Goal: Task Accomplishment & Management: Use online tool/utility

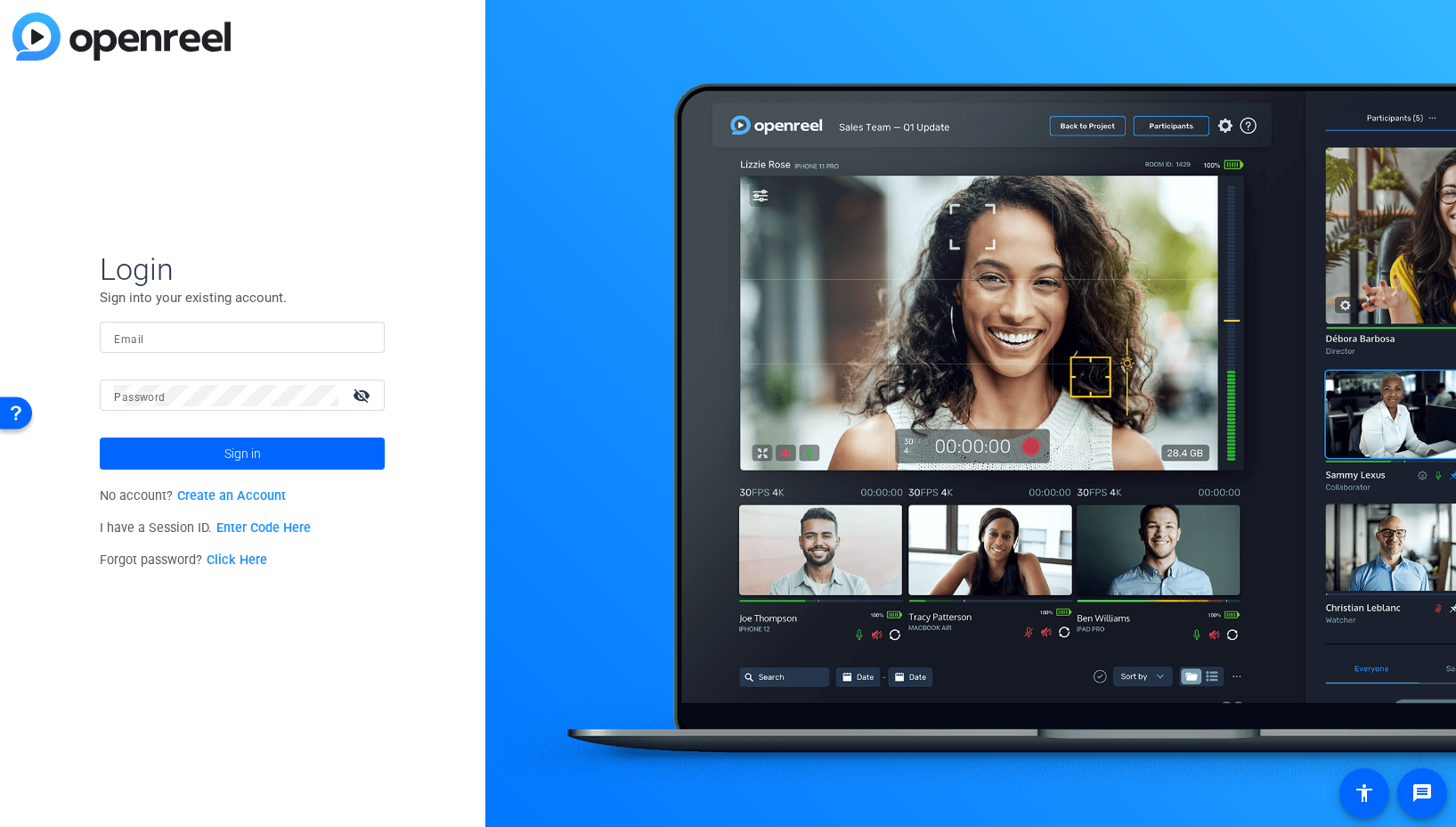
click at [321, 335] on input "Email" at bounding box center [242, 337] width 256 height 22
click at [353, 334] on img at bounding box center [355, 337] width 12 height 22
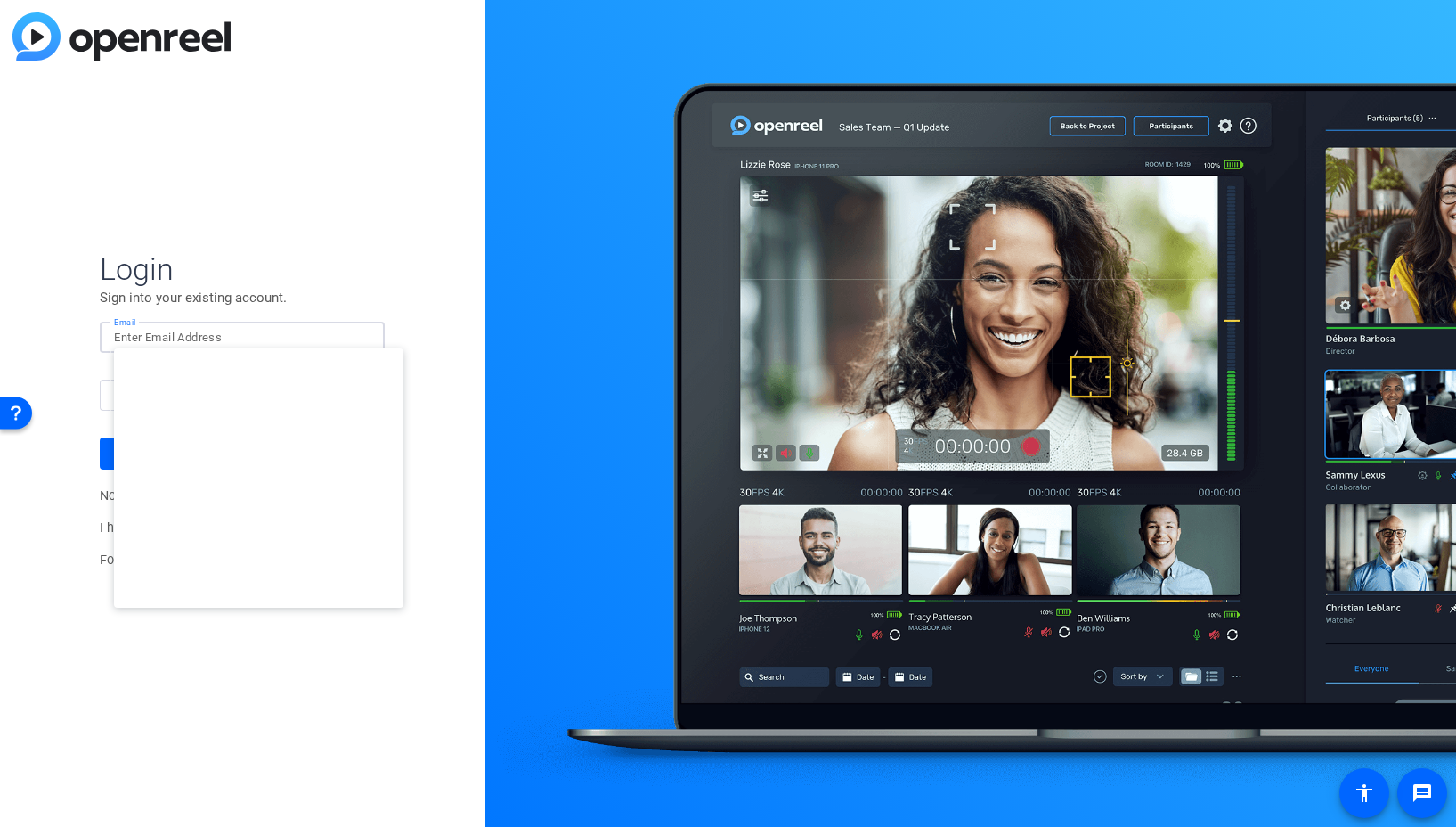
type input "[EMAIL_ADDRESS][DOMAIN_NAME]"
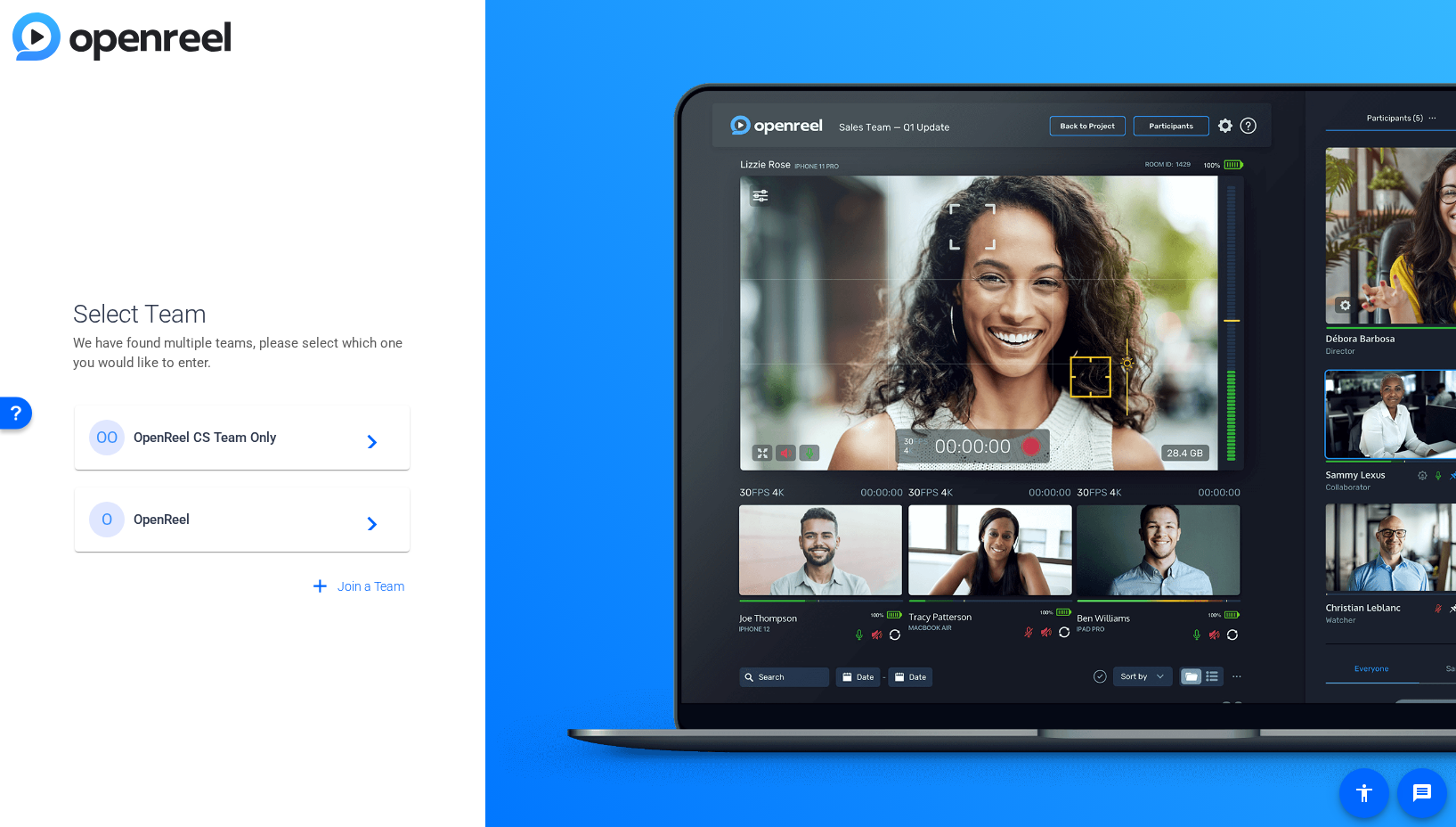
click at [263, 448] on div "OO OpenReel CS Team Only navigate_next" at bounding box center [242, 437] width 307 height 36
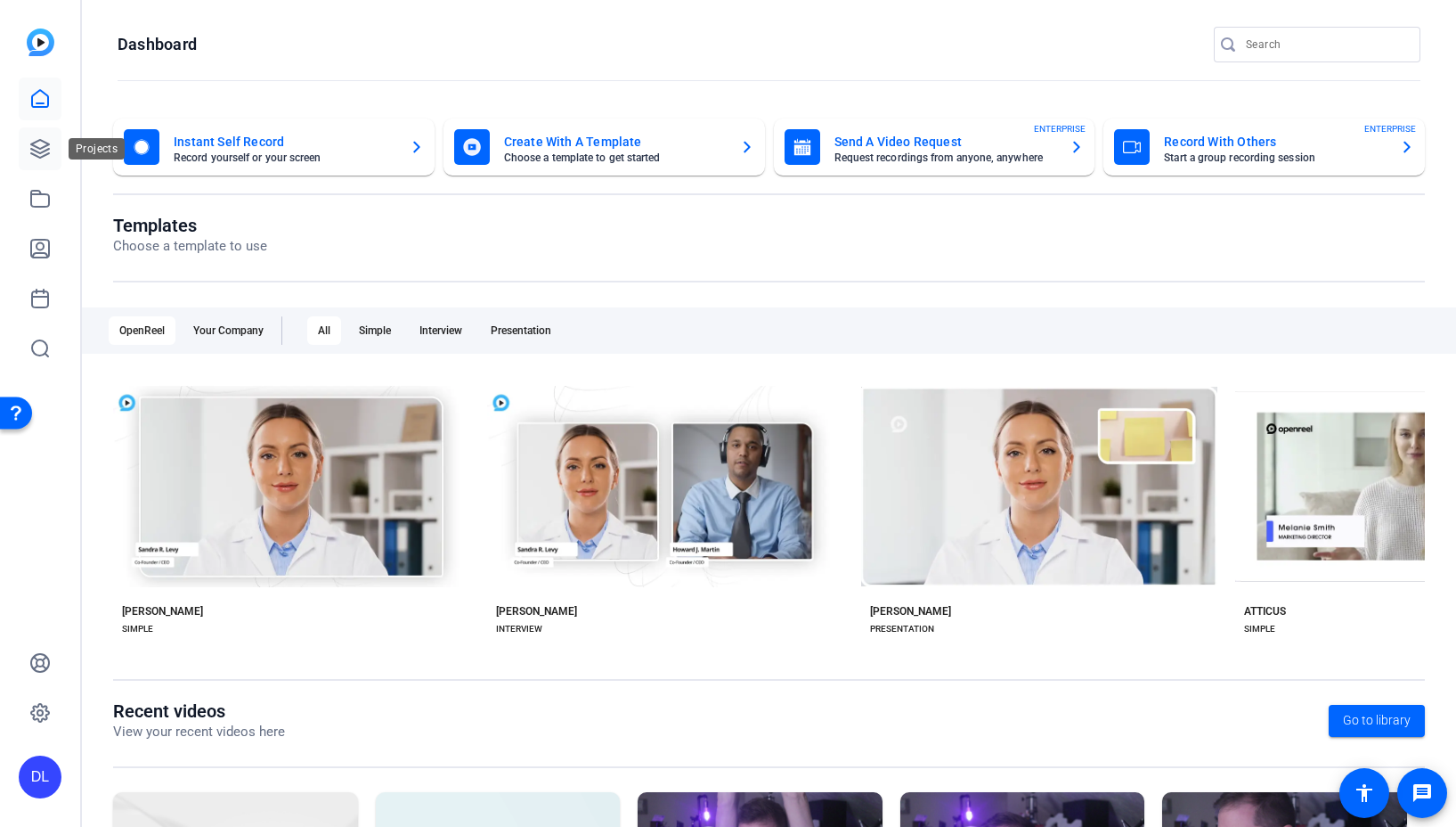
click at [41, 138] on icon at bounding box center [39, 148] width 22 height 22
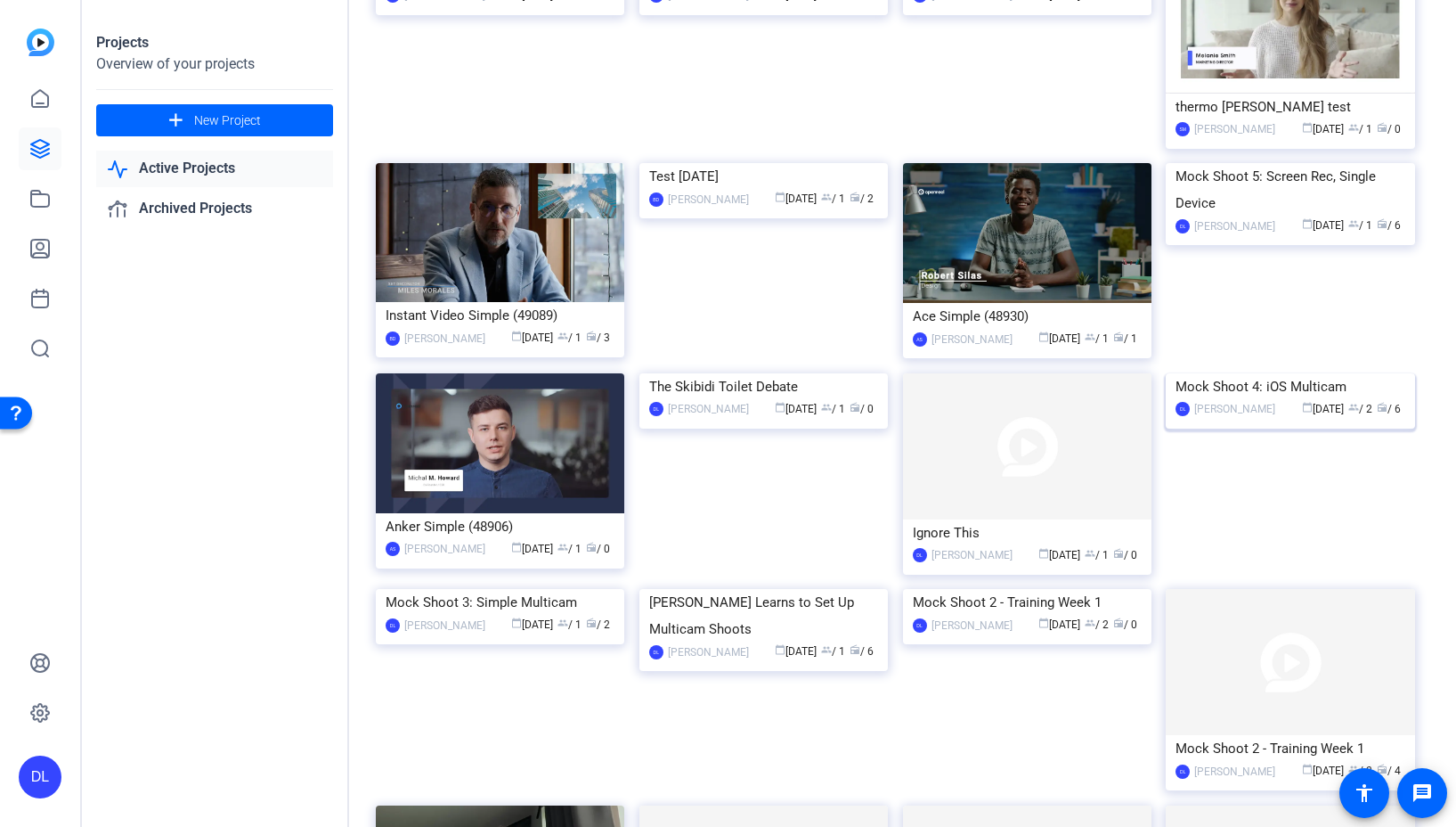
scroll to position [815, 0]
click at [847, 373] on img at bounding box center [764, 373] width 249 height 0
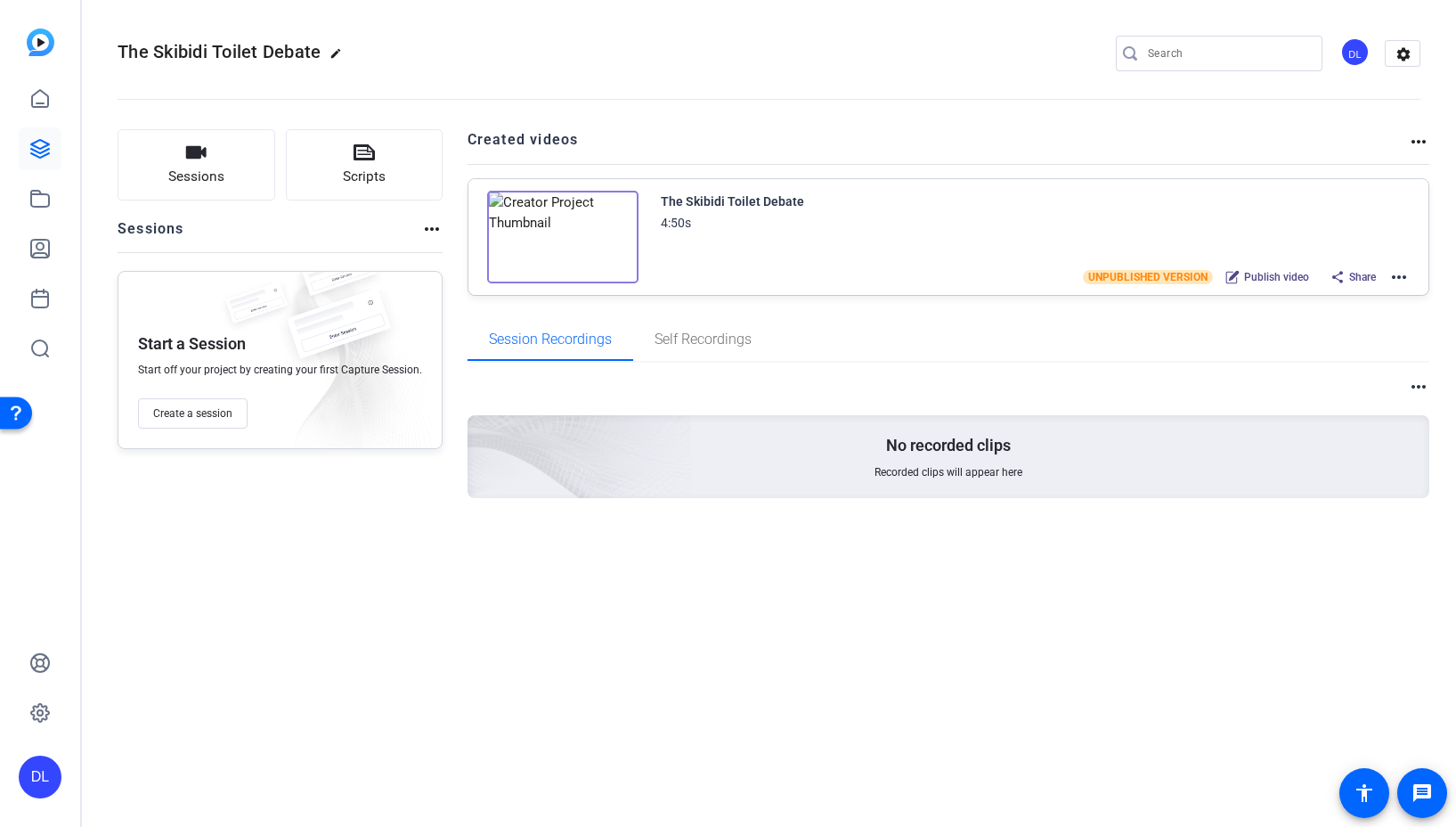
click at [1395, 278] on mat-icon "more_horiz" at bounding box center [1399, 277] width 22 height 22
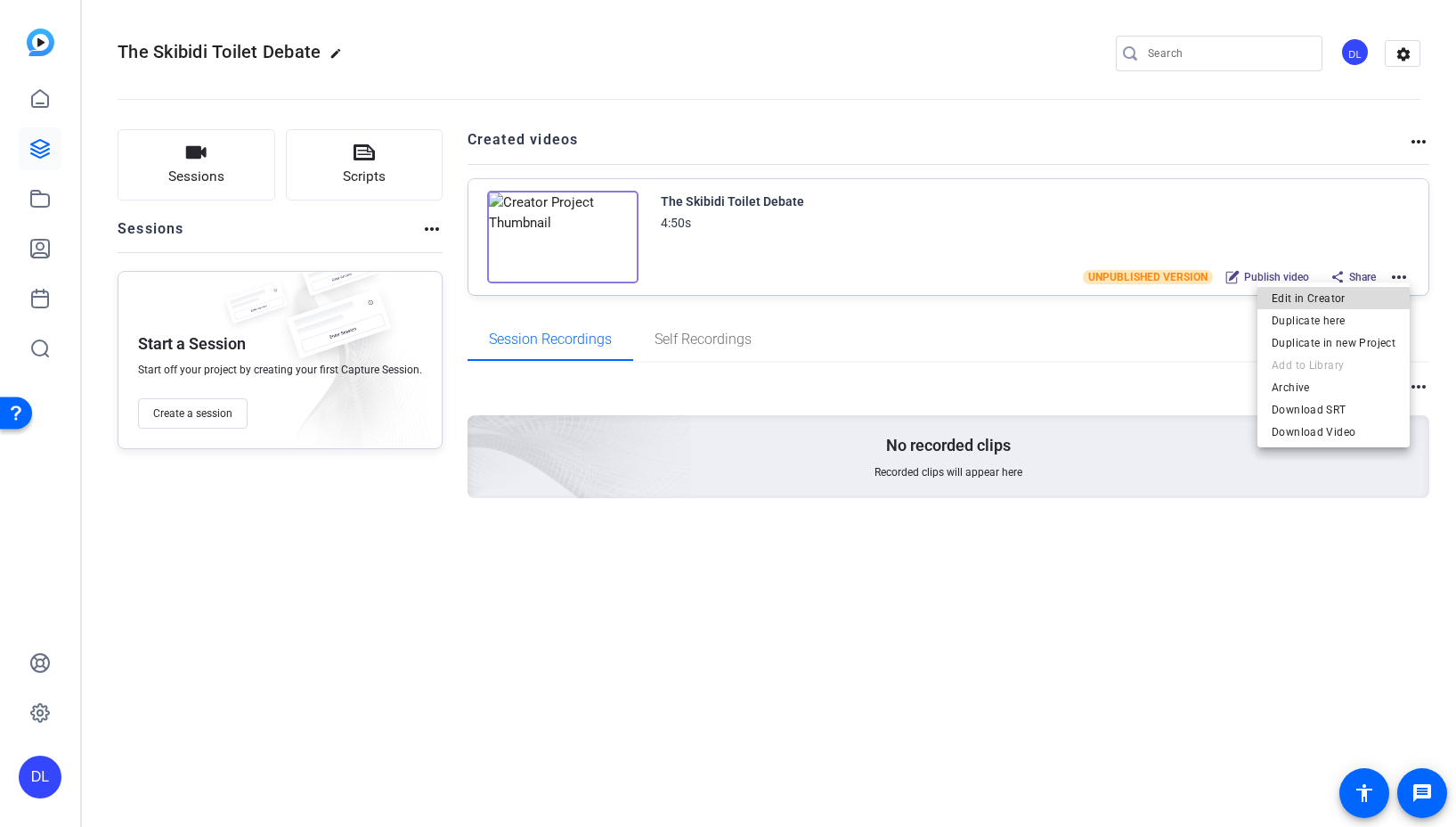
click at [1338, 301] on span "Edit in Creator" at bounding box center [1334, 299] width 124 height 22
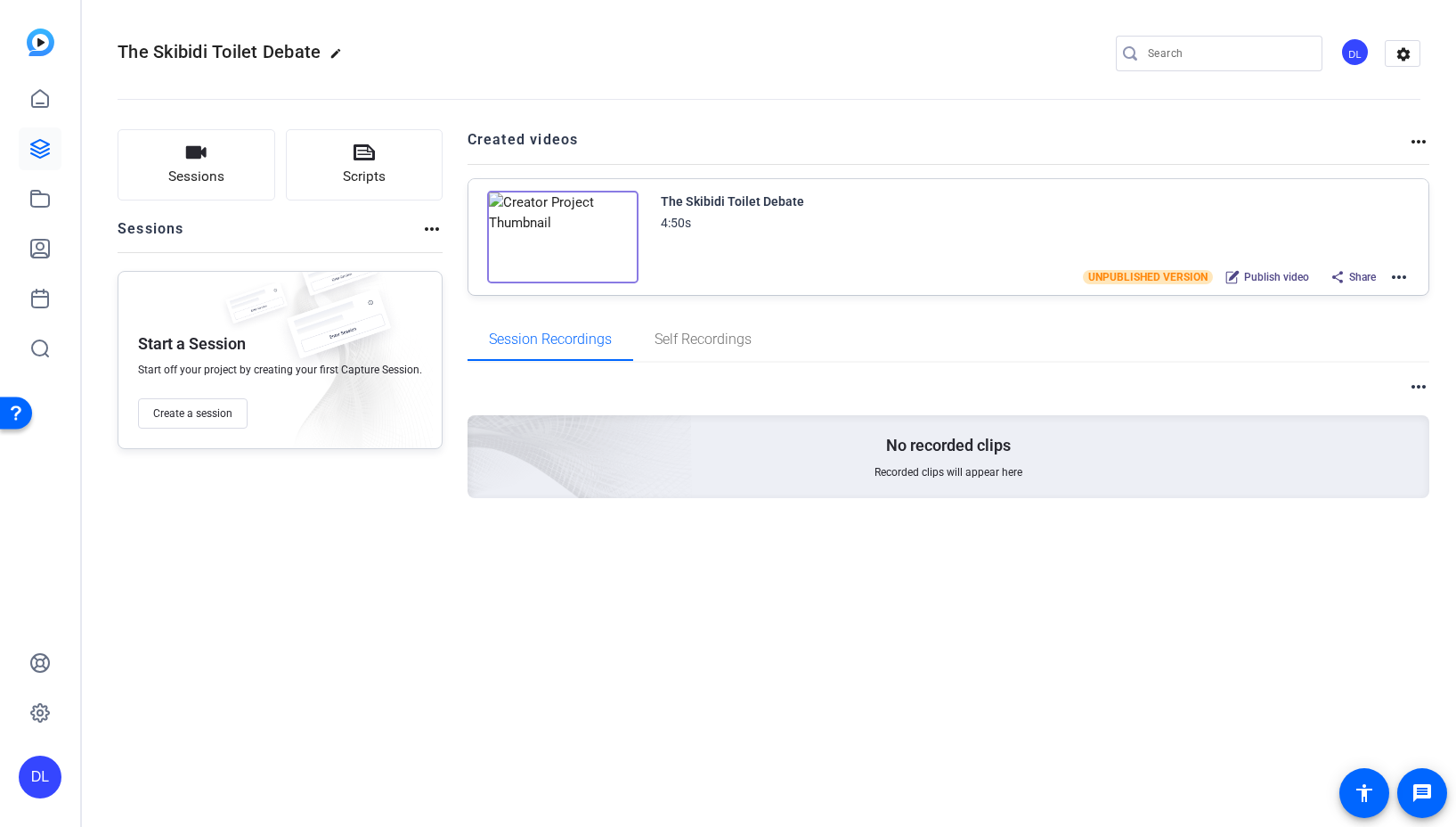
click at [49, 781] on div "DL" at bounding box center [40, 777] width 43 height 43
click at [226, 758] on mat-icon "logout" at bounding box center [235, 751] width 22 height 22
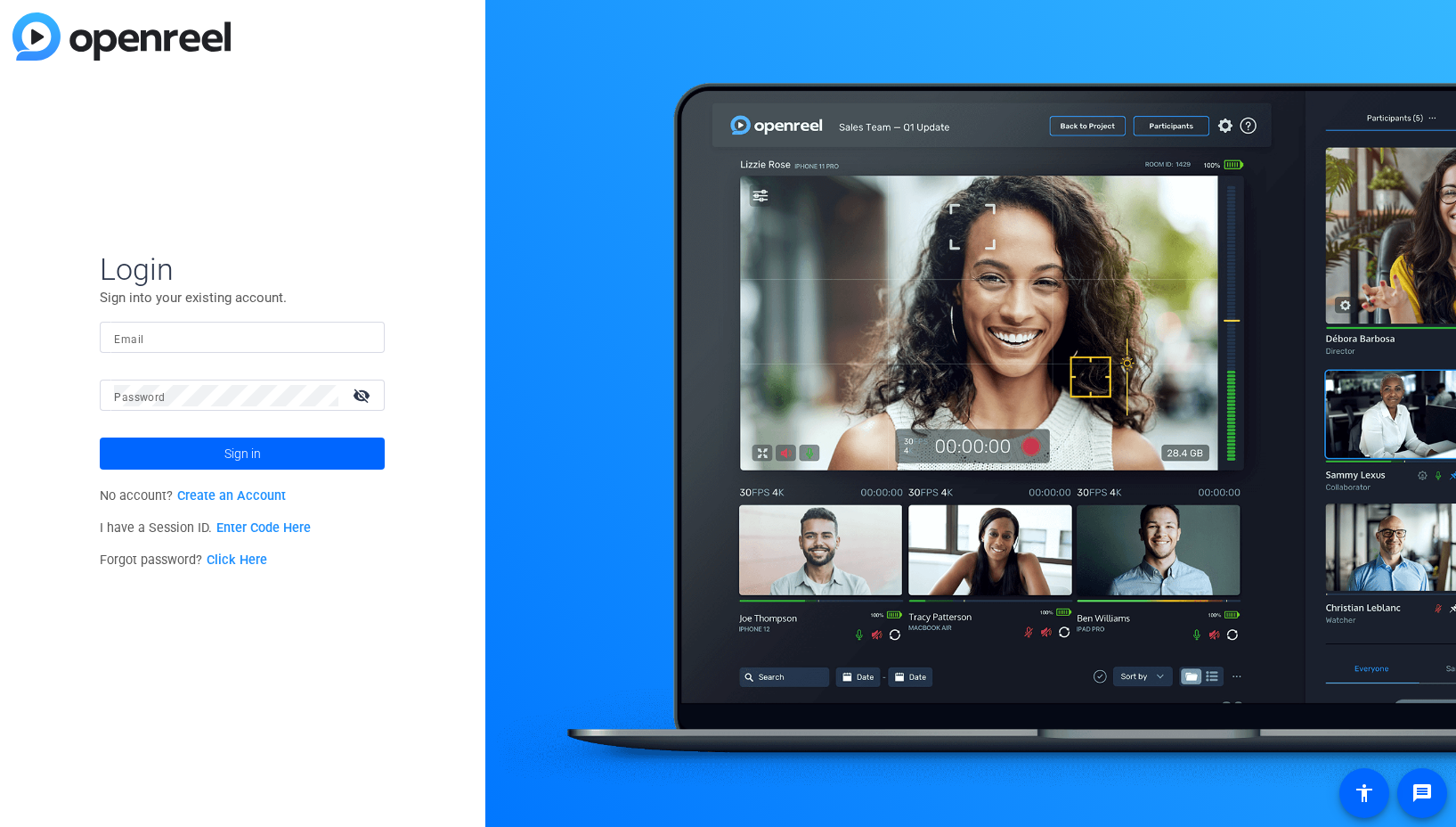
click at [282, 331] on input "Email" at bounding box center [242, 337] width 256 height 22
click at [349, 338] on img at bounding box center [355, 337] width 12 height 22
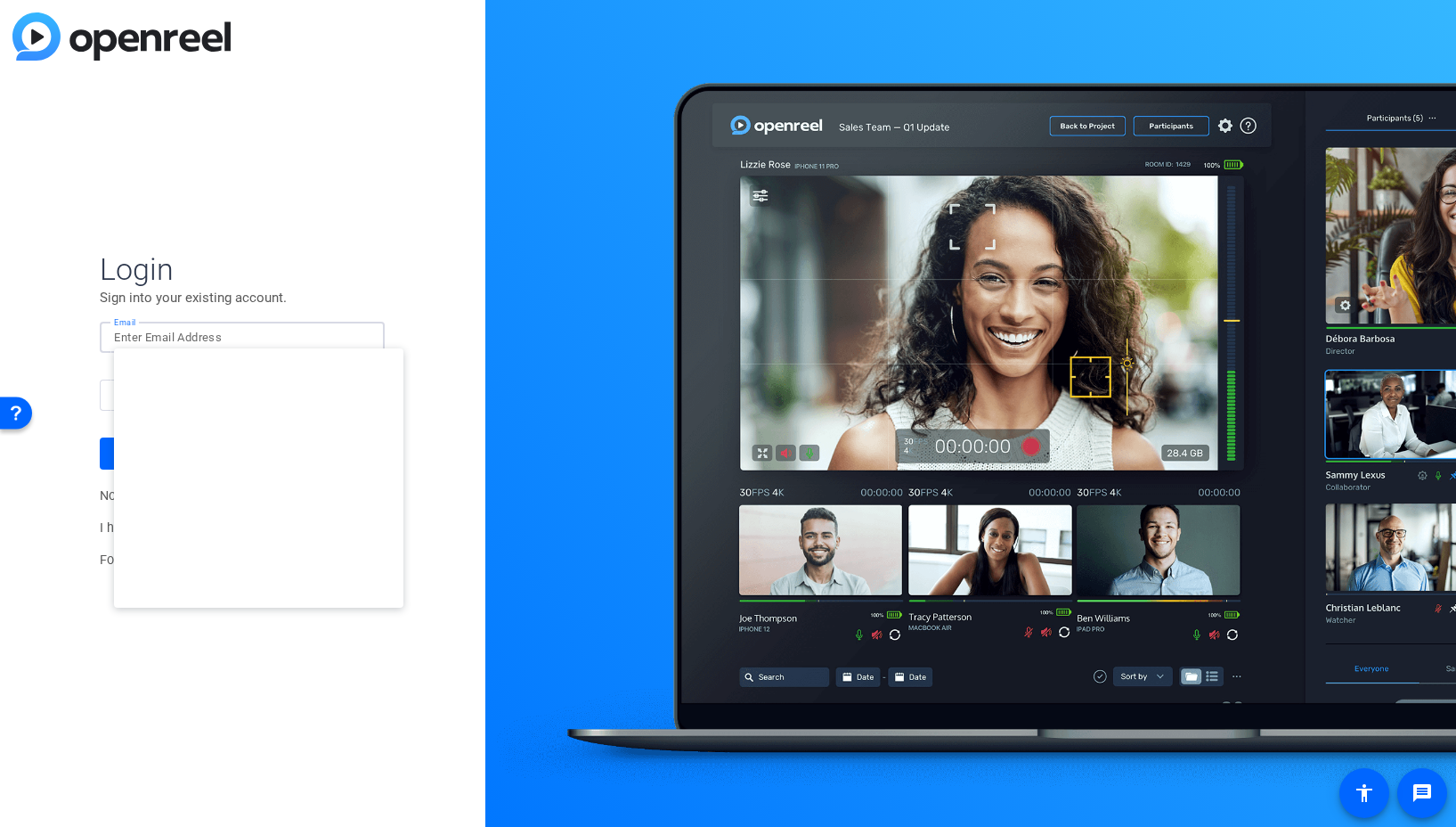
type input "[EMAIL_ADDRESS][DOMAIN_NAME]"
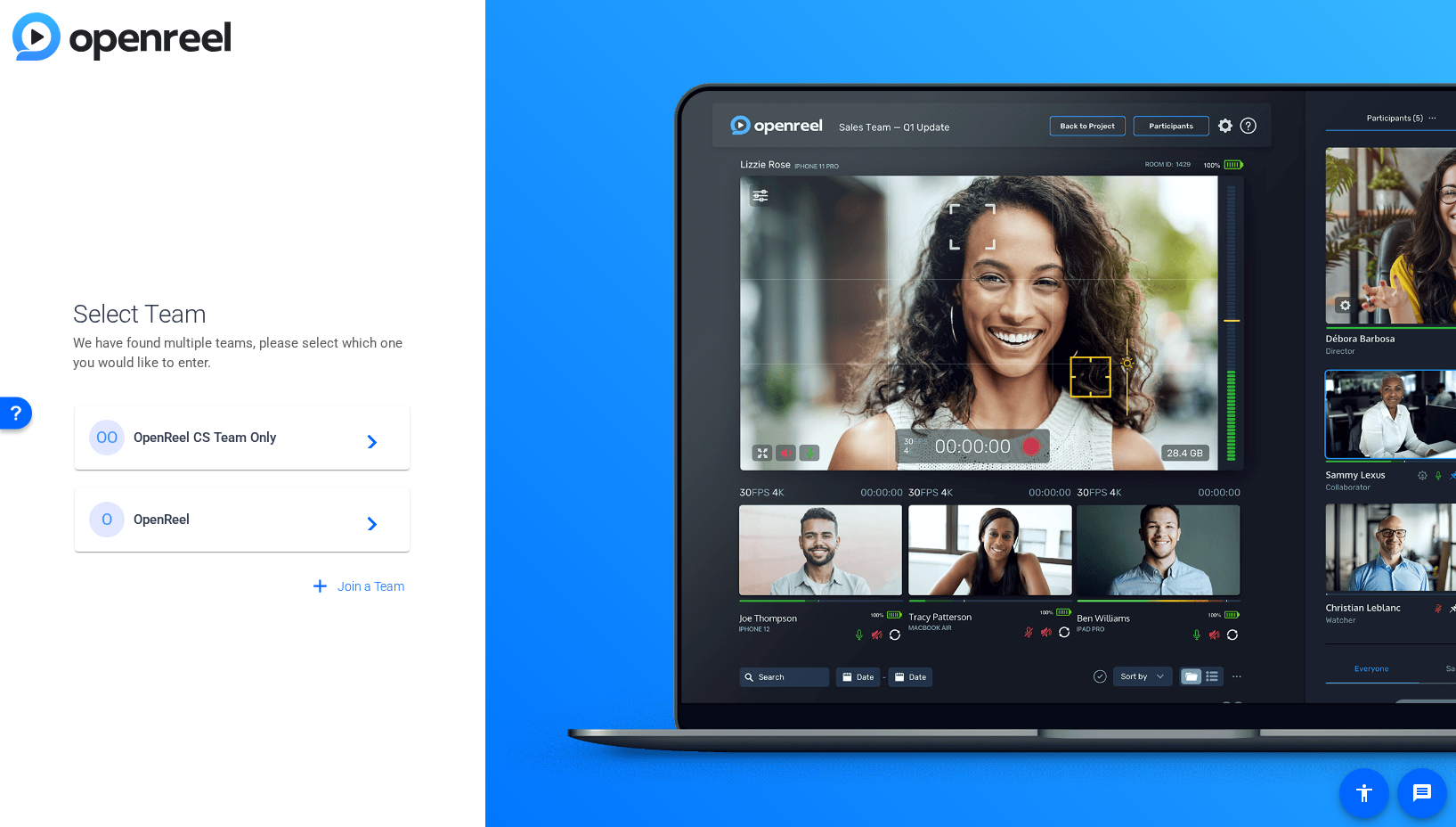
click at [232, 425] on div "OO OpenReel CS Team Only navigate_next" at bounding box center [242, 437] width 307 height 36
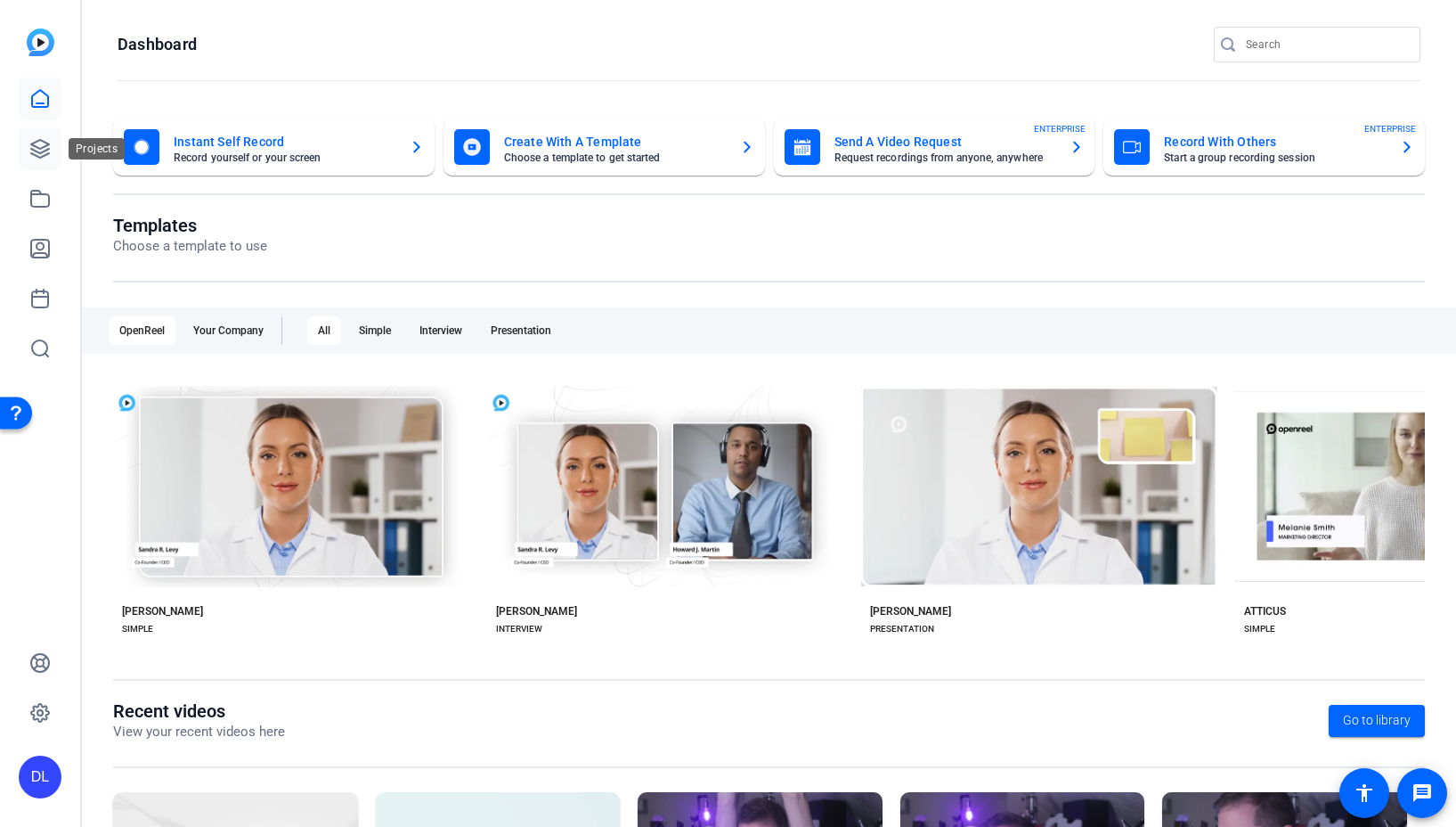
click at [19, 152] on link at bounding box center [40, 149] width 43 height 43
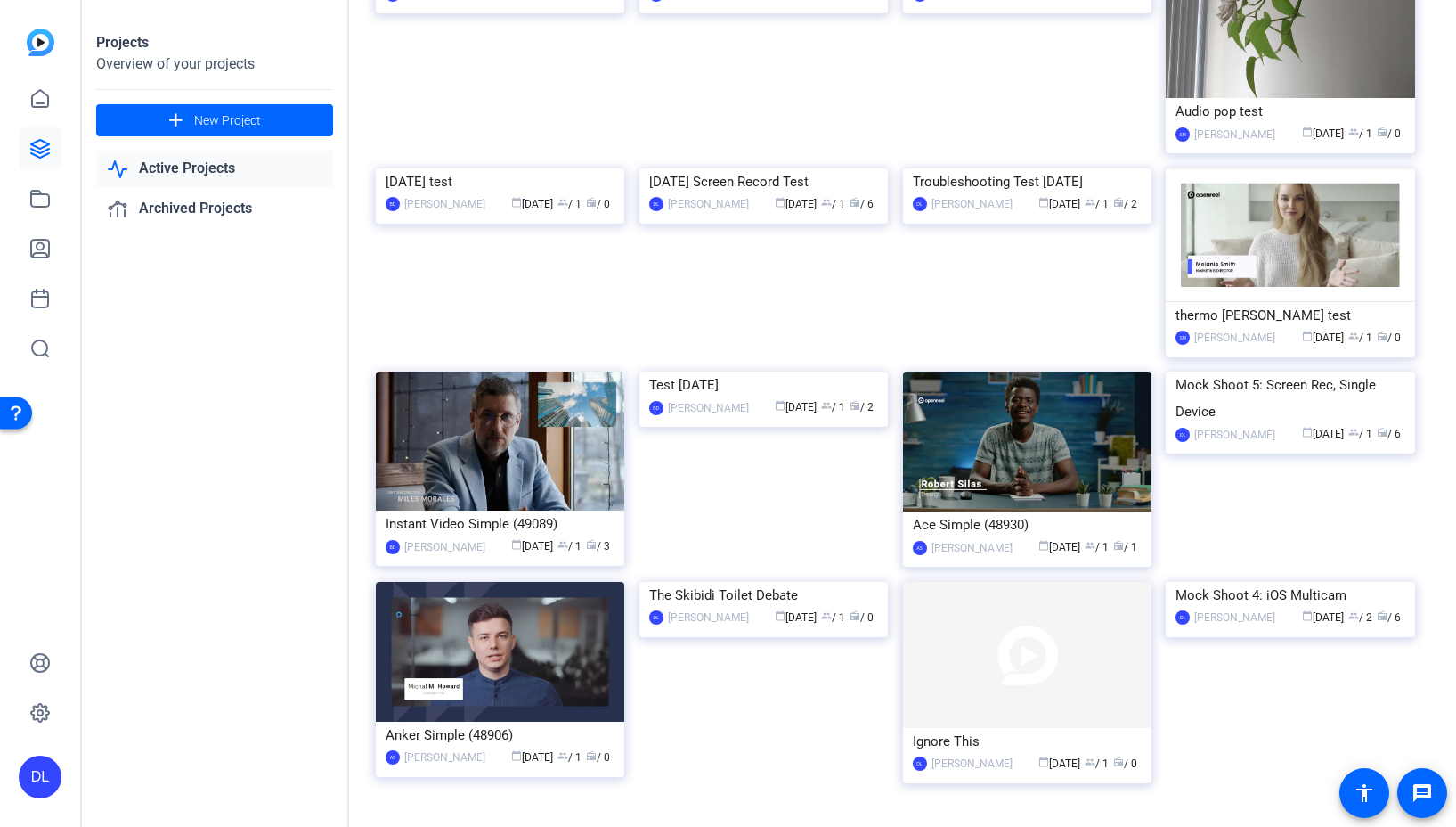
scroll to position [620, 0]
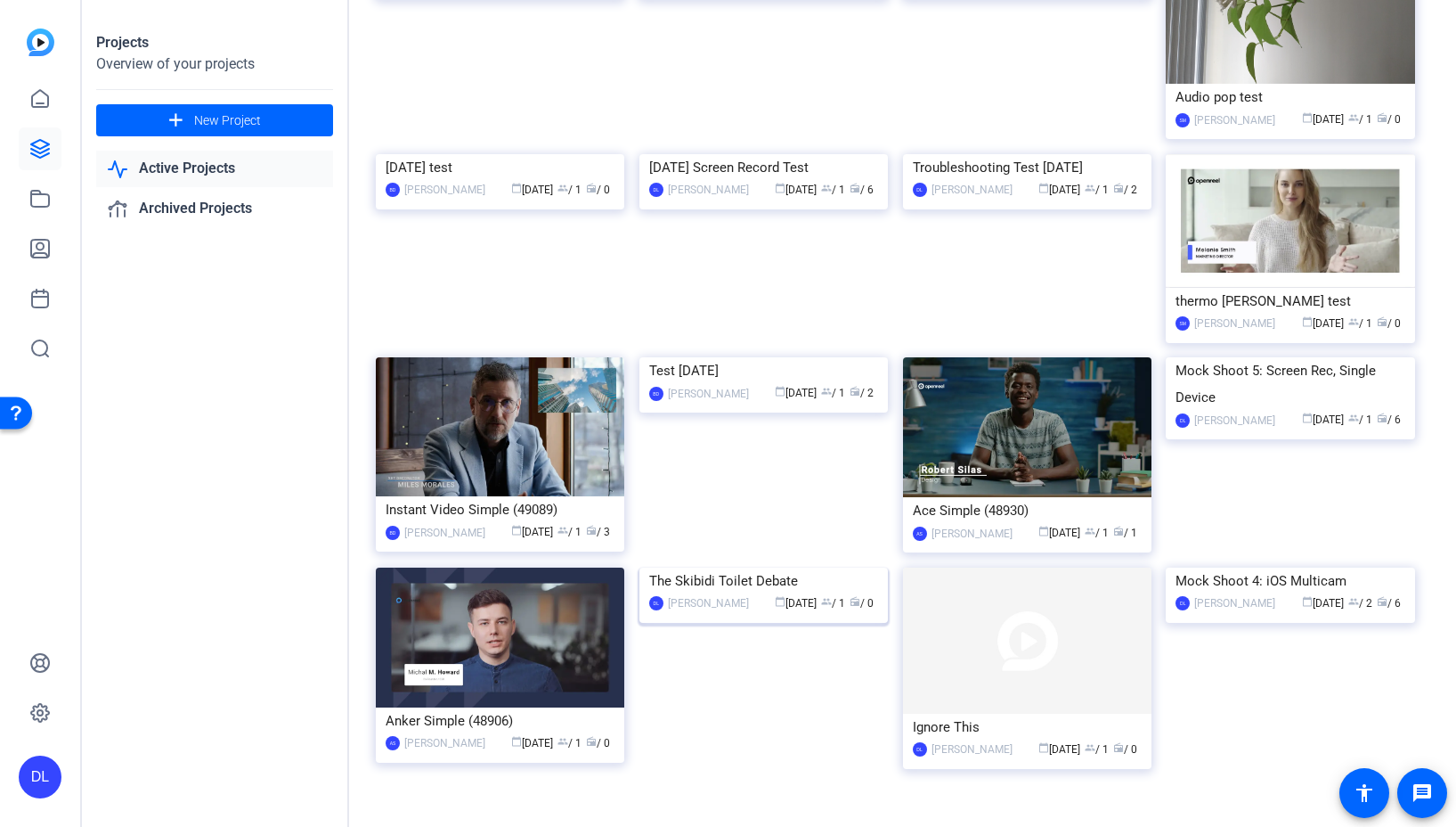
click at [731, 568] on img at bounding box center [764, 568] width 249 height 0
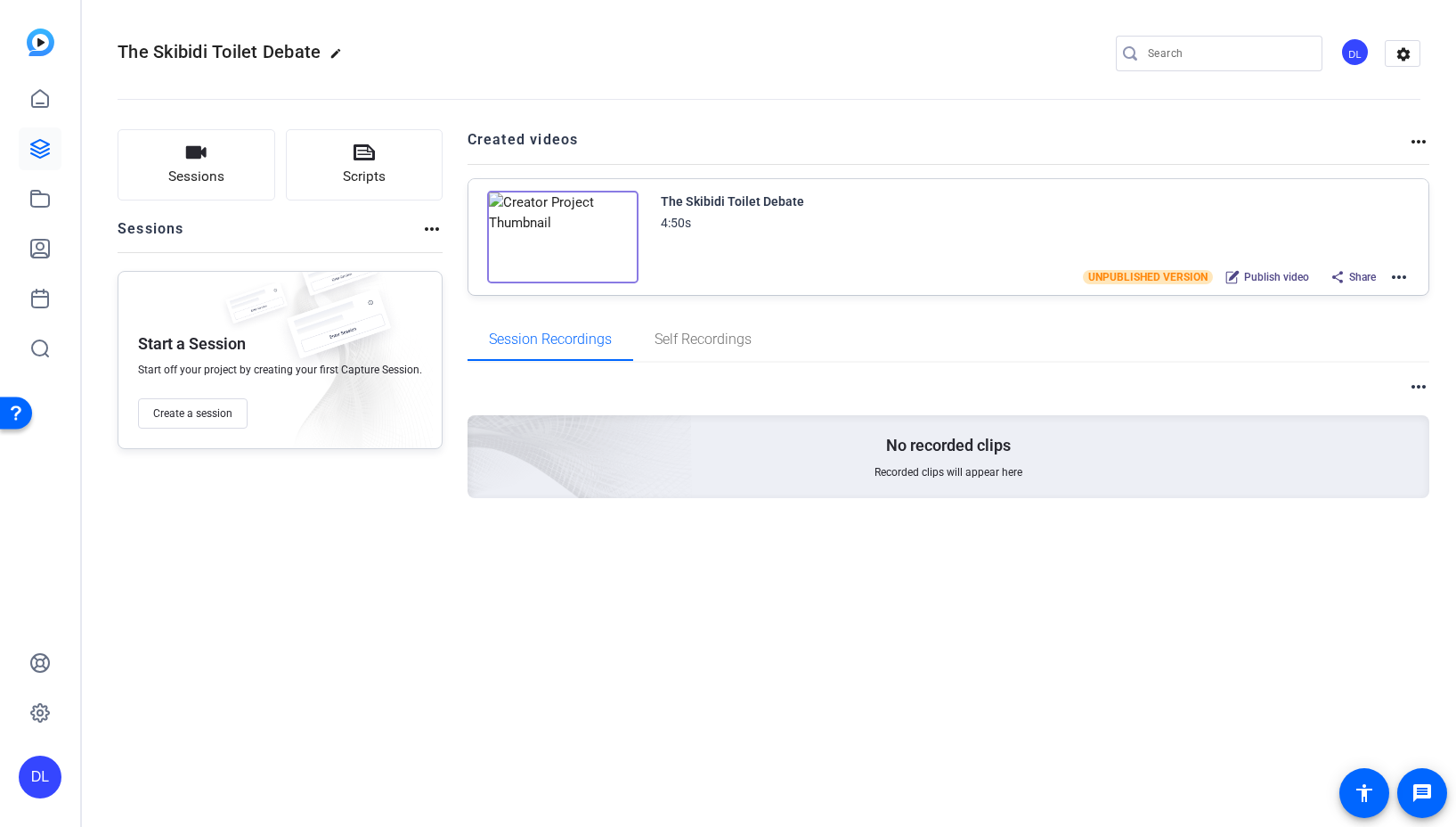
click at [1401, 275] on mat-icon "more_horiz" at bounding box center [1399, 277] width 22 height 22
click at [39, 250] on div at bounding box center [728, 413] width 1456 height 827
click at [37, 252] on icon at bounding box center [39, 248] width 22 height 22
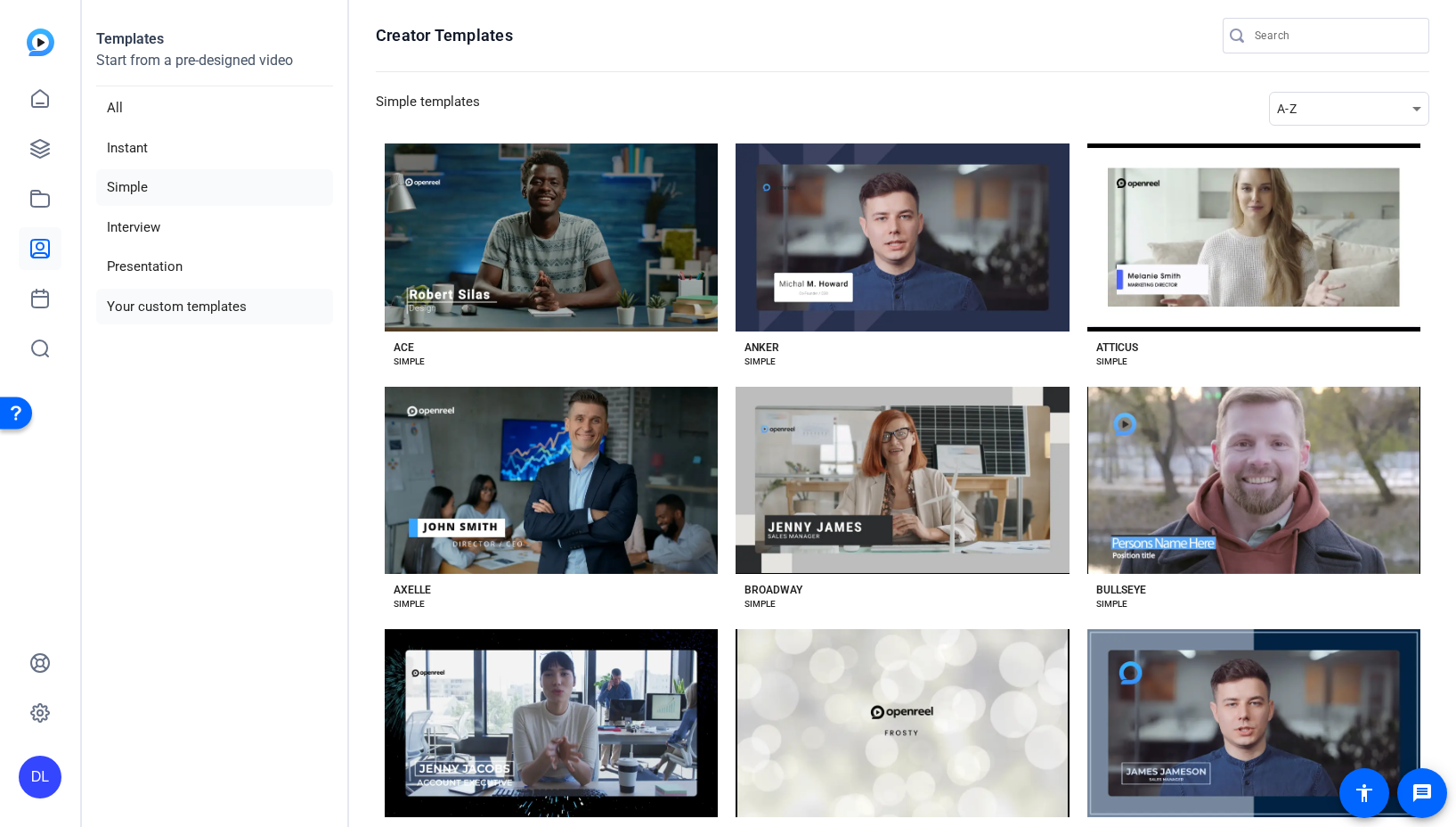
click at [217, 306] on li "Your custom templates" at bounding box center [215, 307] width 237 height 37
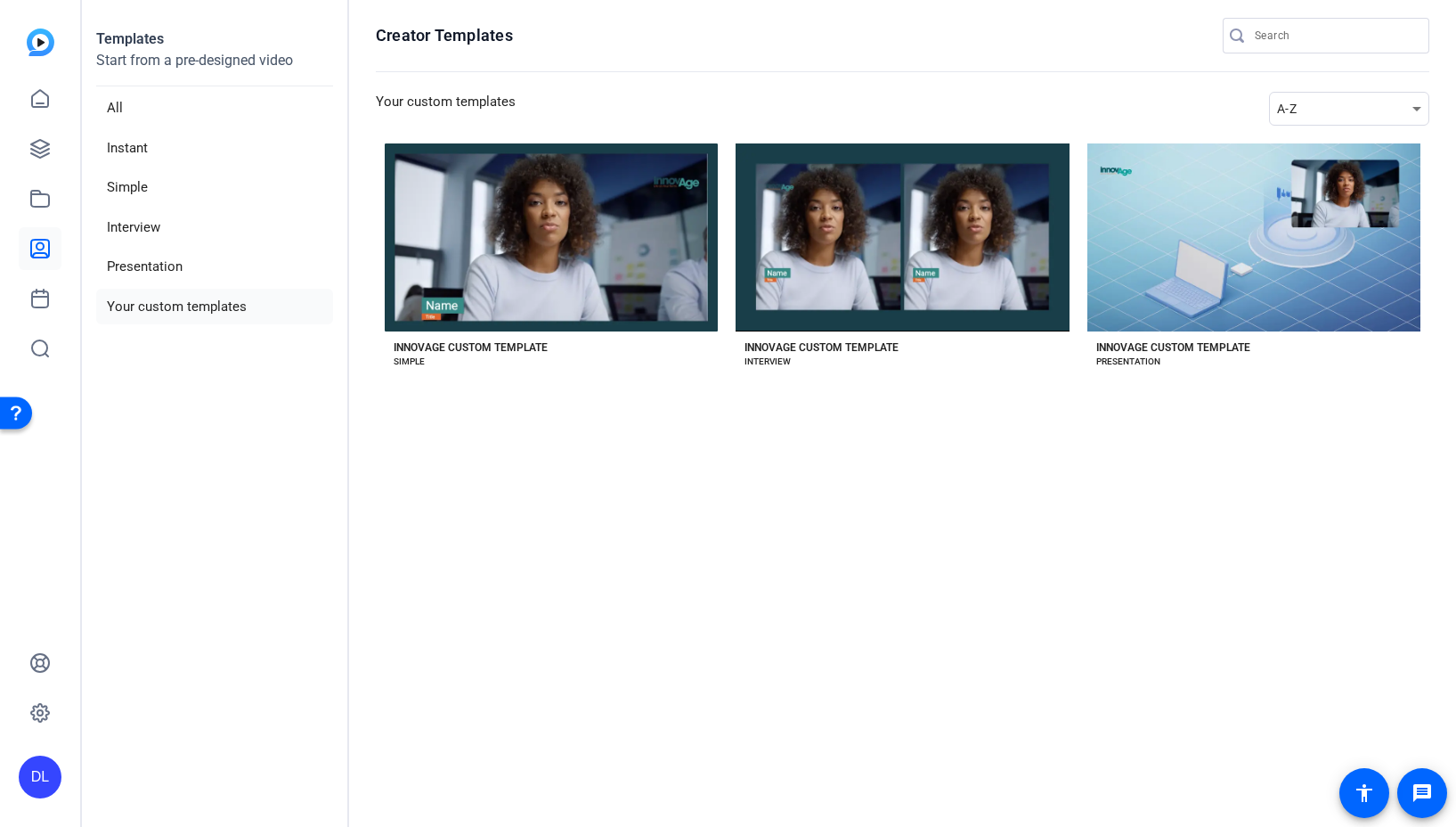
click at [41, 773] on div "DL" at bounding box center [40, 777] width 43 height 43
click at [234, 758] on mat-icon "logout" at bounding box center [235, 751] width 22 height 22
